Goal: Check status: Check status

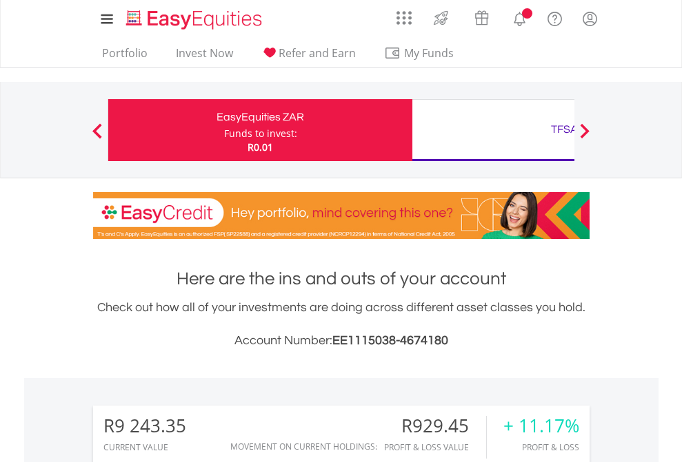
scroll to position [132, 216]
click at [224, 130] on div "Funds to invest:" at bounding box center [260, 134] width 73 height 14
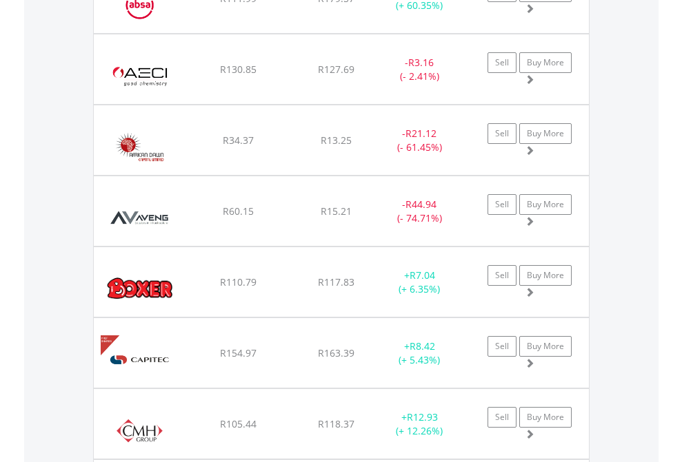
scroll to position [132, 216]
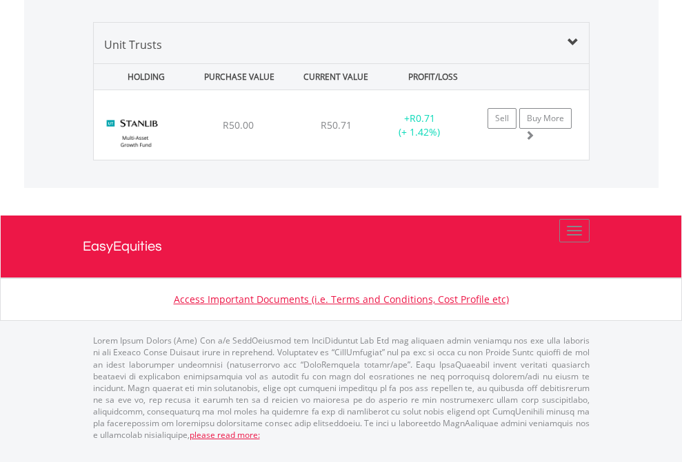
scroll to position [132, 216]
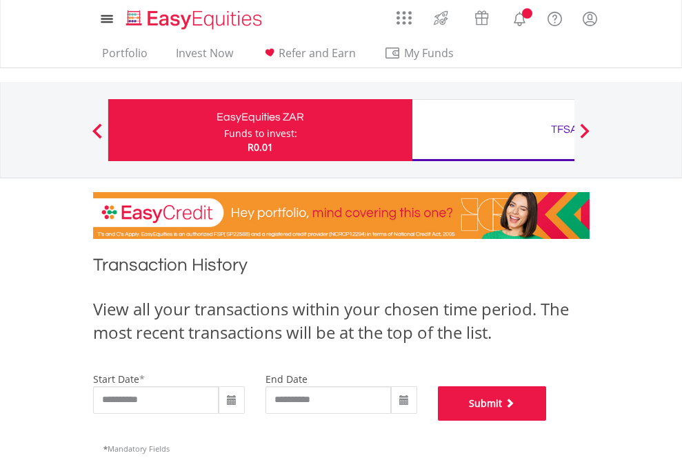
click at [546, 421] on button "Submit" at bounding box center [492, 404] width 109 height 34
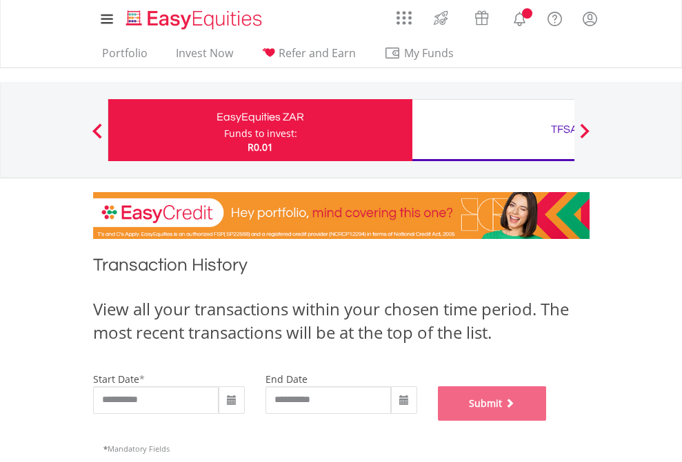
scroll to position [559, 0]
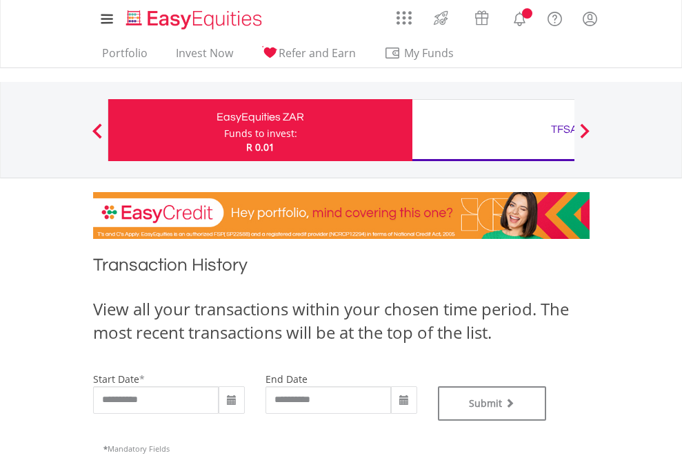
click at [493, 130] on div "TFSA" at bounding box center [563, 129] width 287 height 19
type input "**********"
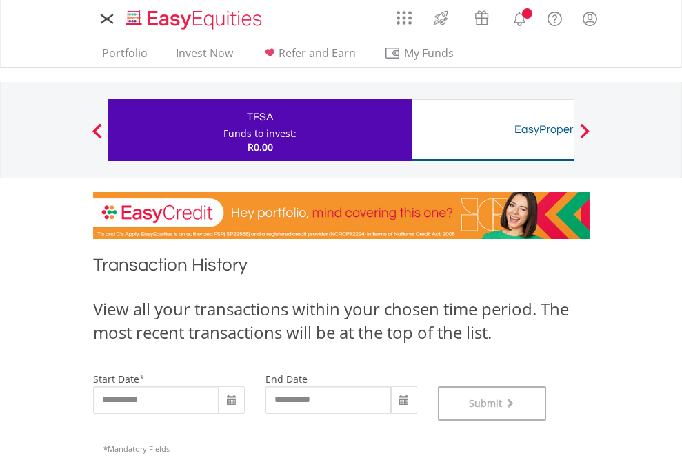
scroll to position [559, 0]
